Goal: Information Seeking & Learning: Learn about a topic

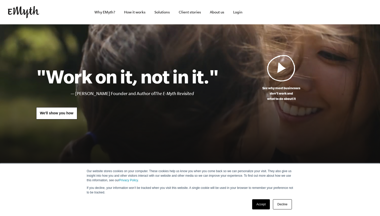
click at [281, 67] on img at bounding box center [281, 68] width 28 height 27
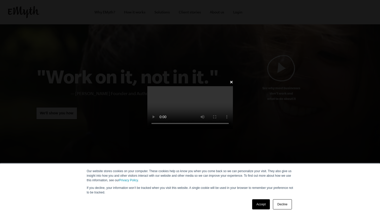
drag, startPoint x: 248, startPoint y: 73, endPoint x: 226, endPoint y: 93, distance: 29.4
click at [233, 86] on video at bounding box center [190, 107] width 86 height 43
click at [284, 204] on link "Decline" at bounding box center [282, 204] width 19 height 10
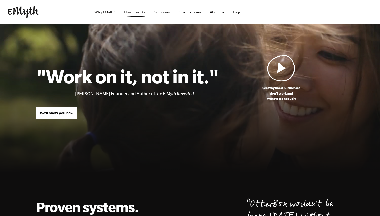
click at [132, 12] on link "How it works" at bounding box center [135, 12] width 30 height 24
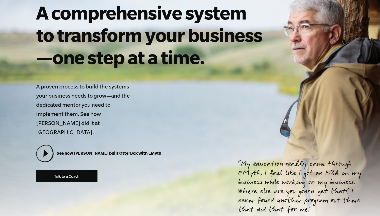
scroll to position [101, 0]
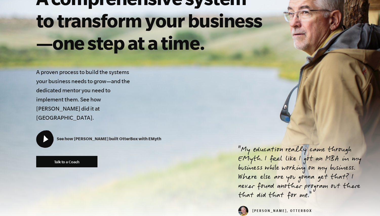
click at [45, 135] on icon at bounding box center [45, 138] width 5 height 7
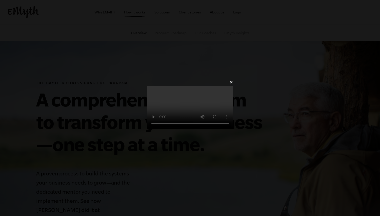
click at [198, 115] on video at bounding box center [190, 107] width 86 height 43
click at [167, 124] on video at bounding box center [190, 107] width 86 height 43
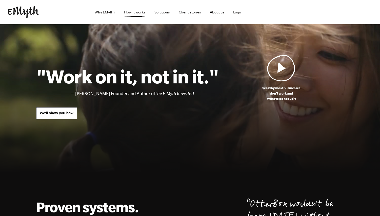
click at [132, 11] on link "How it works" at bounding box center [135, 12] width 30 height 24
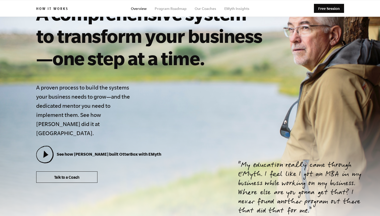
scroll to position [76, 0]
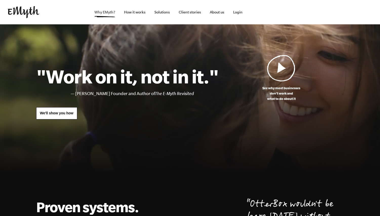
click at [105, 13] on link "Why EMyth?" at bounding box center [104, 12] width 29 height 24
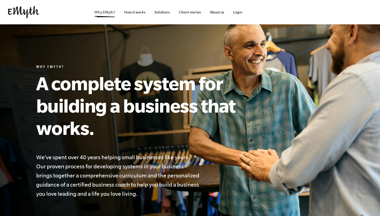
click at [107, 13] on link "Why EMyth?" at bounding box center [104, 12] width 29 height 24
click at [138, 14] on link "How it works" at bounding box center [135, 12] width 30 height 24
click at [164, 11] on link "Solutions" at bounding box center [162, 12] width 24 height 24
click at [132, 13] on link "How it works" at bounding box center [135, 12] width 30 height 24
click at [185, 14] on link "Client stories" at bounding box center [190, 12] width 30 height 24
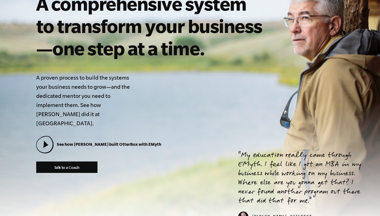
scroll to position [101, 0]
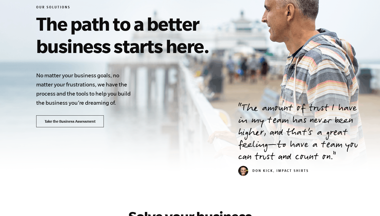
scroll to position [76, 0]
click at [72, 120] on link "Take the Business Assessment" at bounding box center [70, 121] width 68 height 12
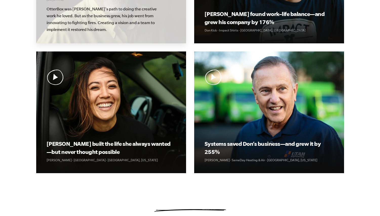
scroll to position [253, 0]
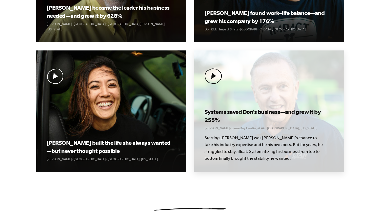
click at [212, 75] on img at bounding box center [213, 75] width 17 height 15
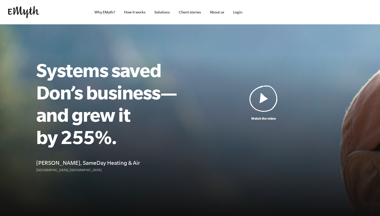
click at [263, 99] on img at bounding box center [263, 98] width 28 height 27
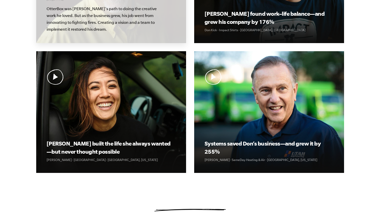
scroll to position [253, 0]
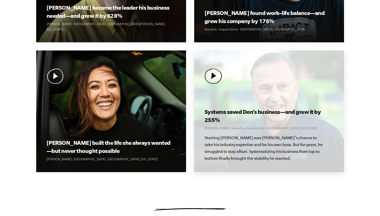
click at [214, 76] on img at bounding box center [213, 75] width 17 height 15
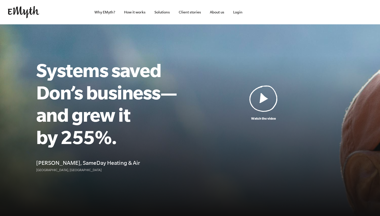
click at [263, 99] on img at bounding box center [263, 98] width 28 height 27
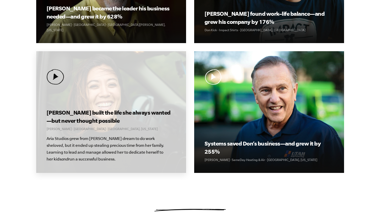
scroll to position [253, 0]
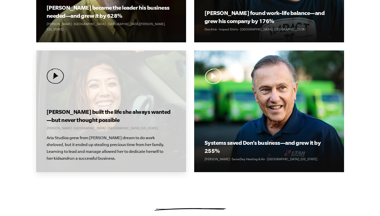
click at [56, 77] on img at bounding box center [55, 75] width 17 height 15
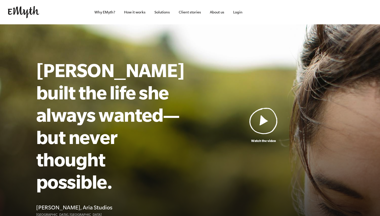
click at [264, 110] on img at bounding box center [263, 120] width 28 height 27
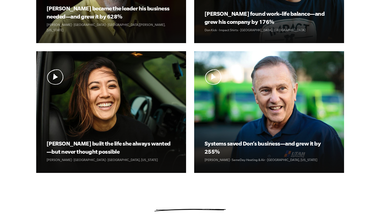
scroll to position [253, 0]
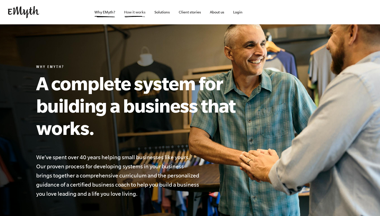
click at [135, 11] on link "How it works" at bounding box center [135, 12] width 30 height 24
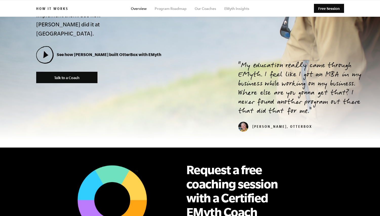
scroll to position [177, 0]
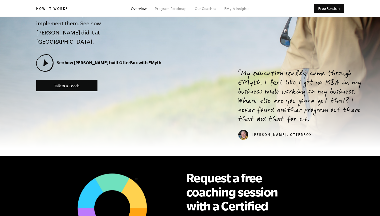
click at [141, 9] on link "Overview" at bounding box center [139, 9] width 16 height 4
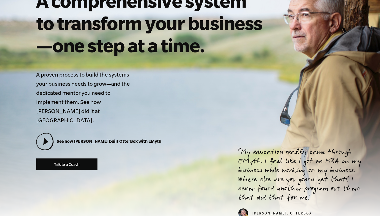
scroll to position [127, 0]
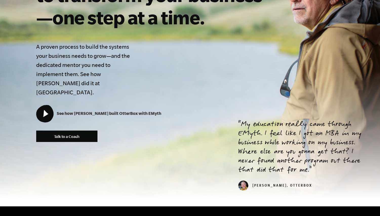
click at [47, 105] on icon at bounding box center [44, 113] width 16 height 16
